Goal: Task Accomplishment & Management: Manage account settings

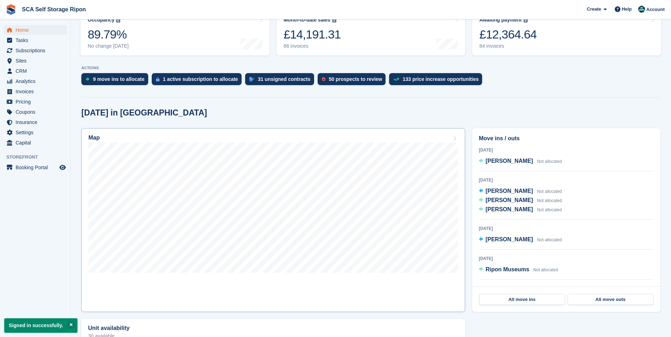
scroll to position [106, 0]
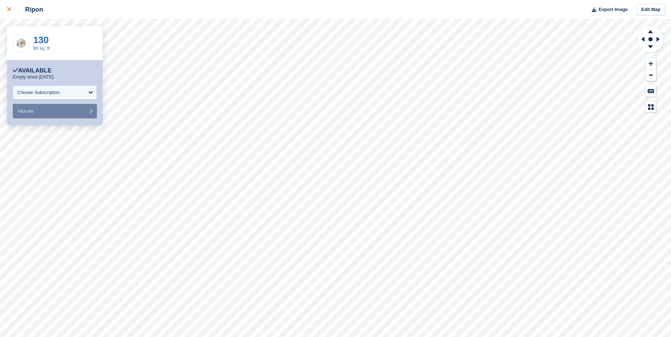
click at [8, 12] on div at bounding box center [13, 9] width 12 height 8
click at [12, 14] on link at bounding box center [9, 9] width 19 height 19
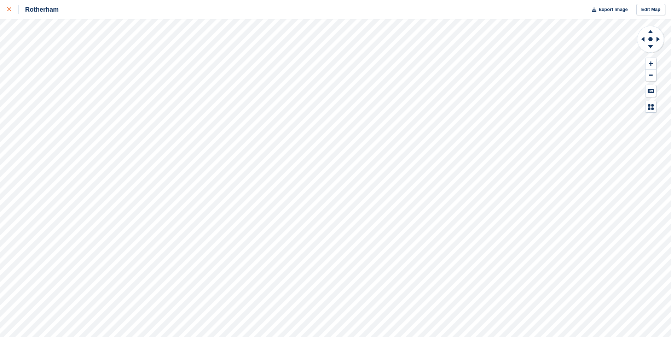
click at [14, 10] on div at bounding box center [13, 9] width 12 height 8
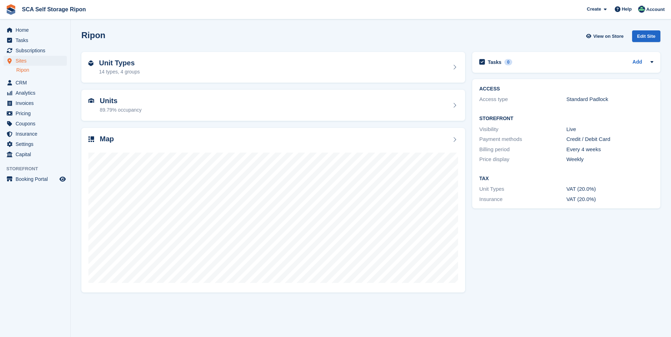
click at [555, 318] on section "Ripon View on Store Edit Site Unit Types 14 types, 4 groups Units 89.79% occupa…" at bounding box center [371, 168] width 600 height 337
click at [648, 5] on div "Account" at bounding box center [651, 10] width 31 height 12
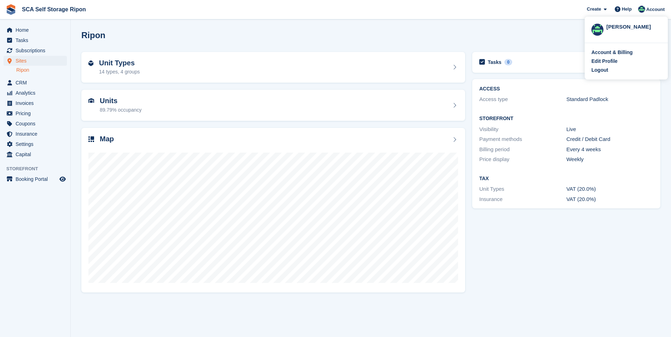
click at [600, 75] on div "Account & Billing Edit Profile Logout" at bounding box center [626, 61] width 83 height 36
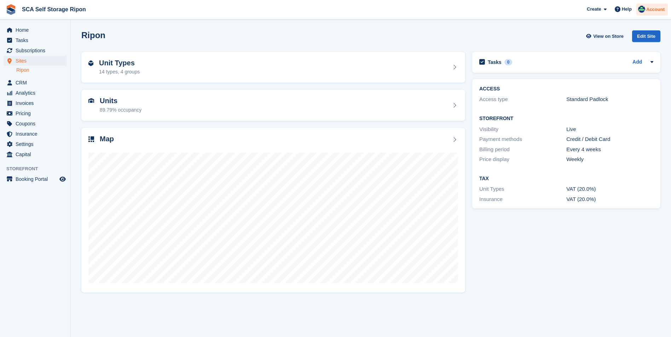
click at [655, 8] on span "Account" at bounding box center [655, 9] width 18 height 7
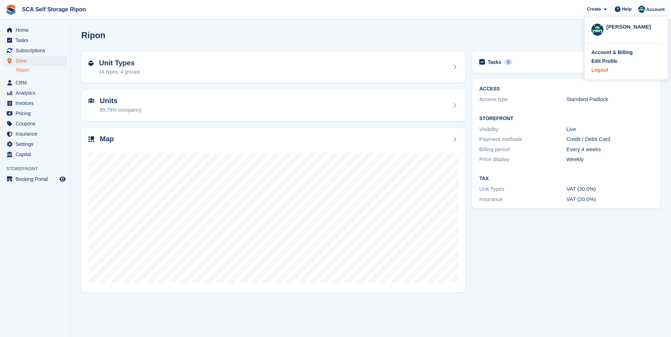
click at [599, 71] on div "Logout" at bounding box center [599, 70] width 17 height 7
